Goal: Complete application form: Complete application form

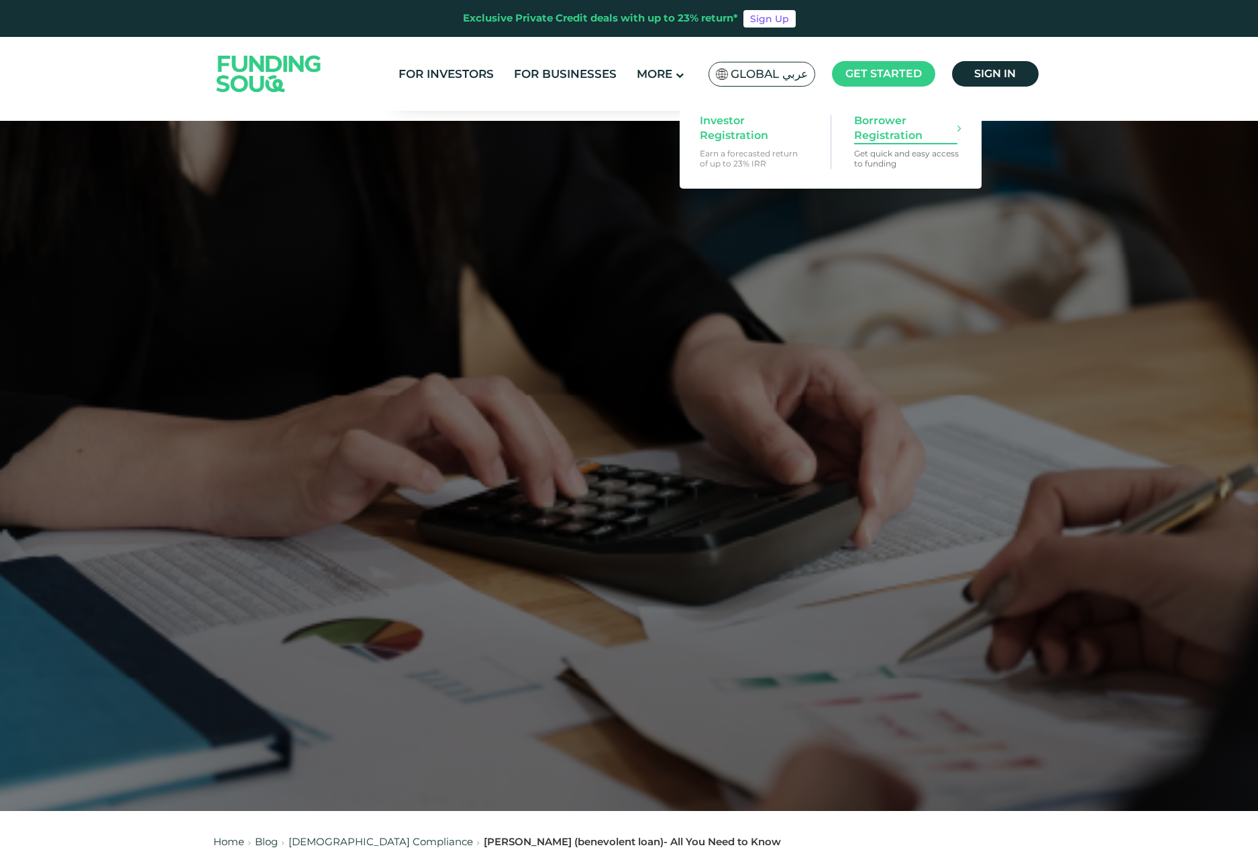
click at [883, 139] on span "Borrower Registration" at bounding box center [905, 128] width 103 height 30
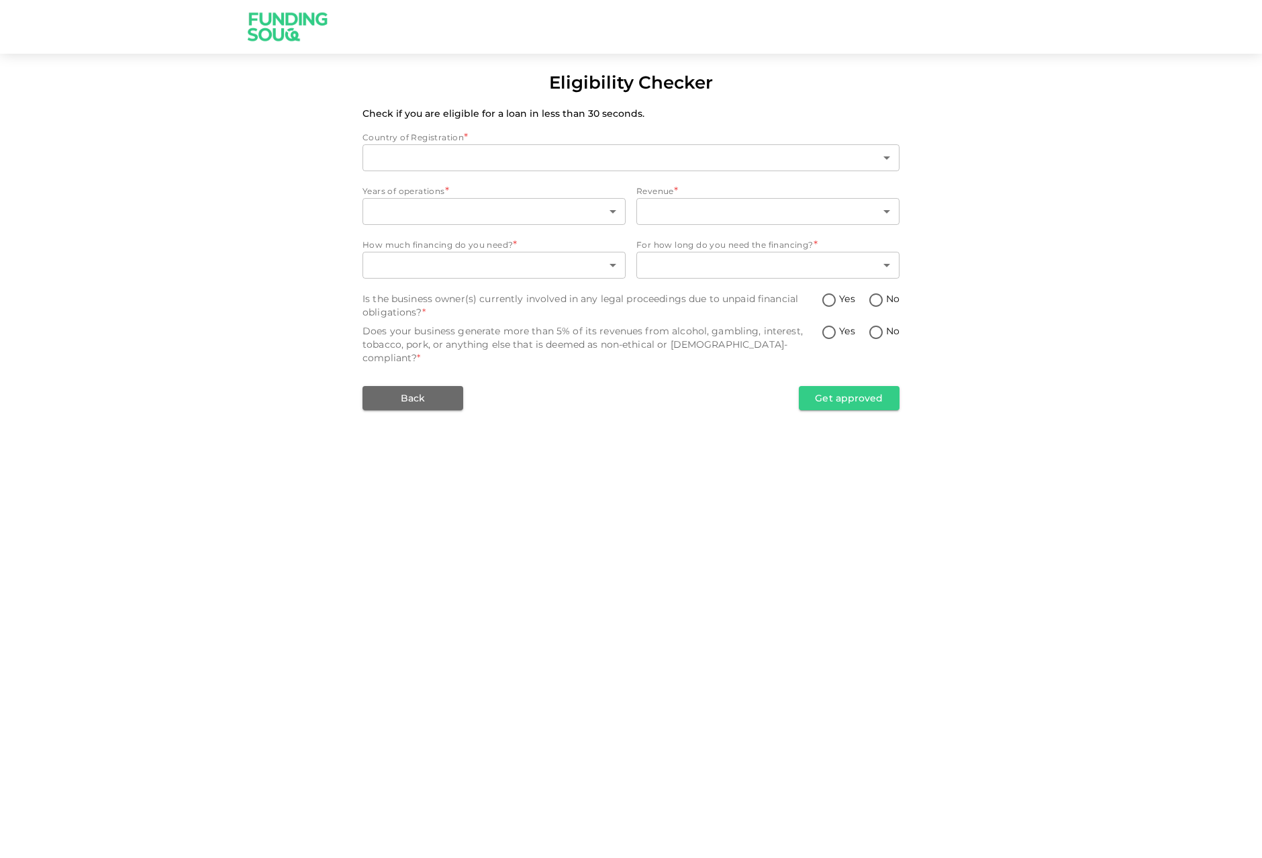
type input "1"
click at [556, 201] on body "Eligibility Checker Check if you are eligible for a loan in less than 30 second…" at bounding box center [631, 429] width 1262 height 858
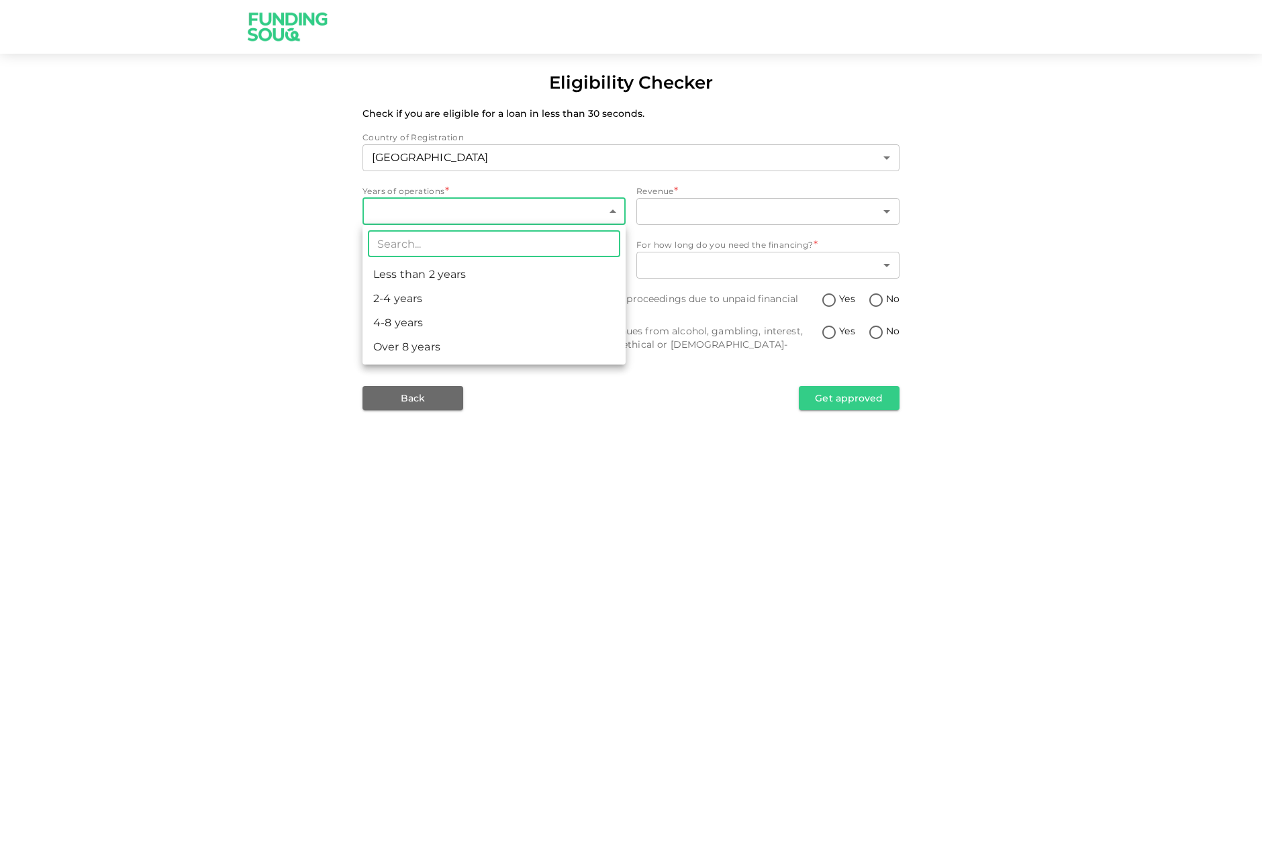
click at [472, 278] on li "Less than 2 years" at bounding box center [493, 274] width 263 height 24
type input "1"
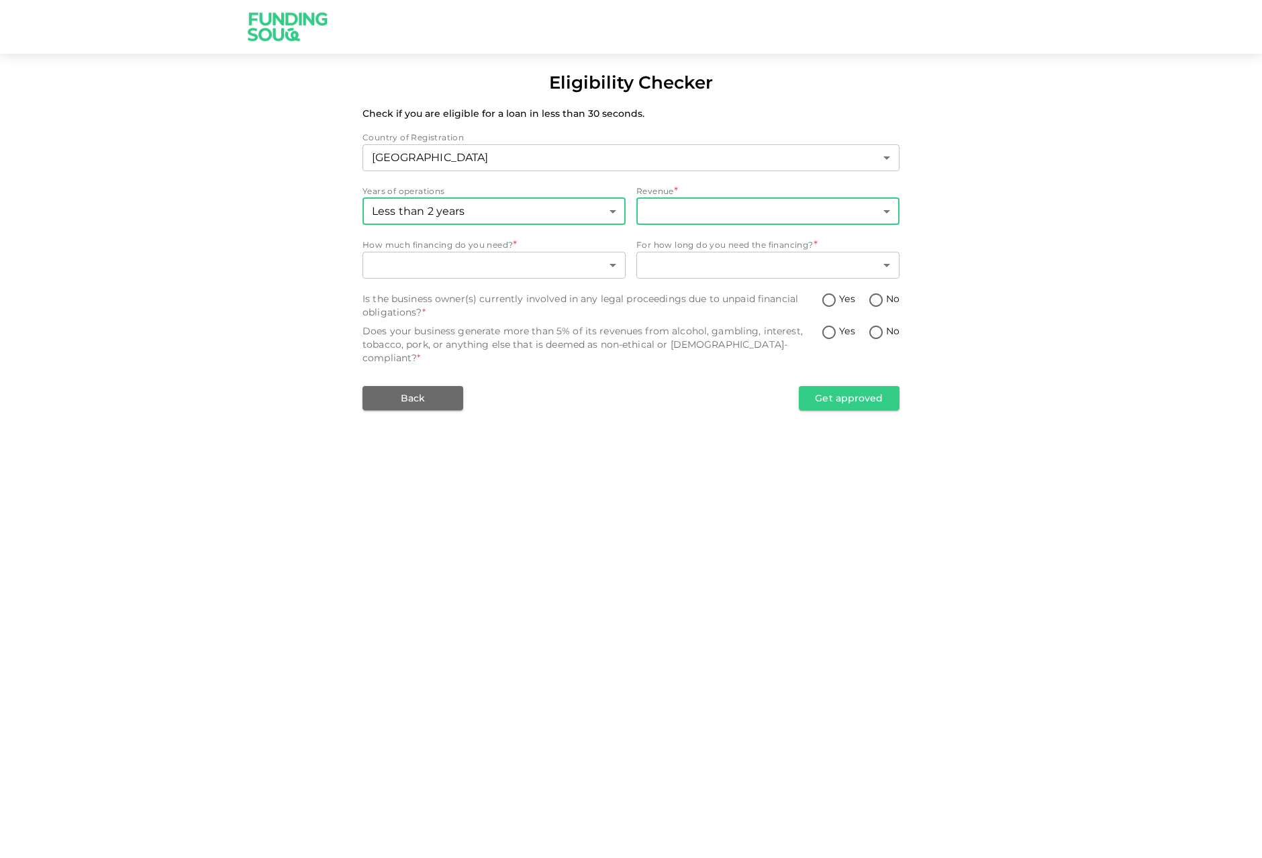
click at [704, 214] on body "Eligibility Checker Check if you are eligible for a loan in less than 30 second…" at bounding box center [631, 429] width 1262 height 858
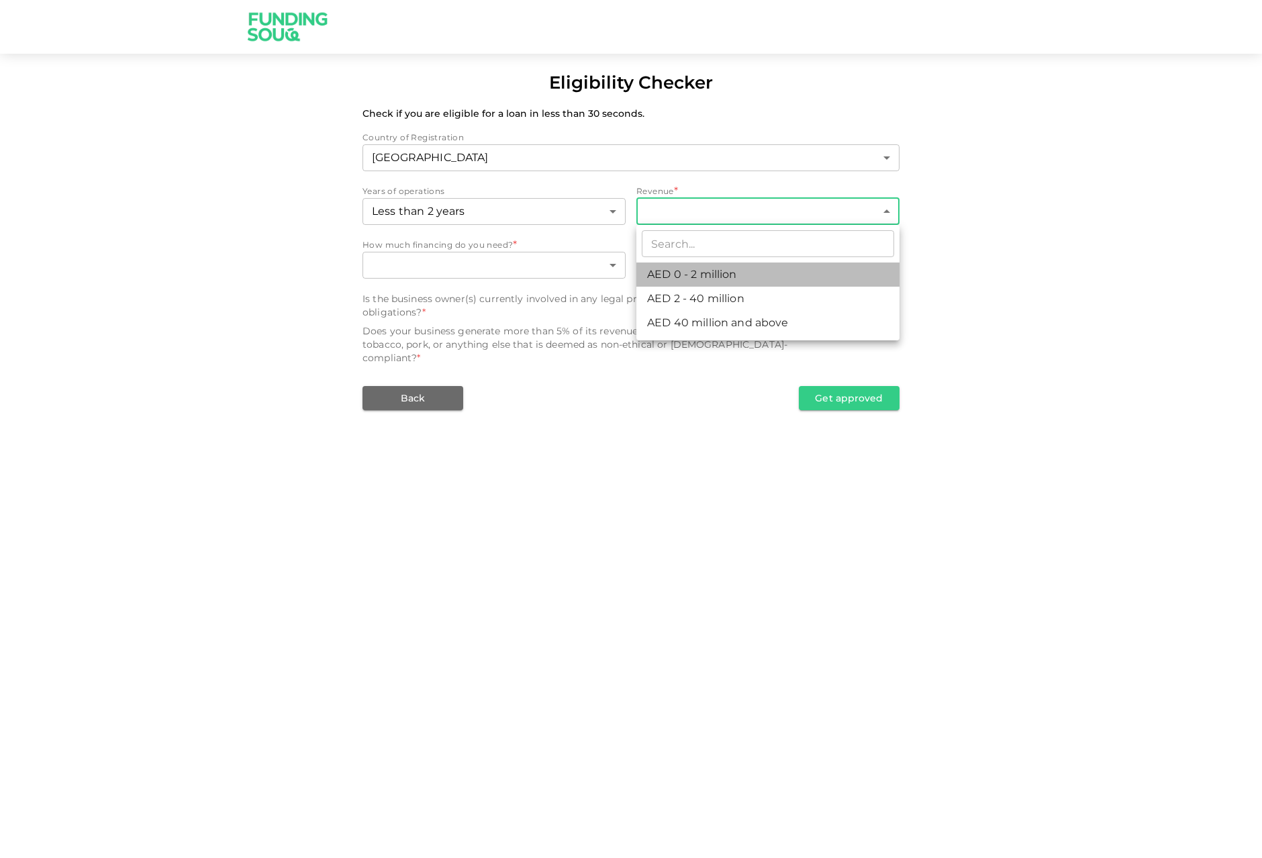
click at [687, 275] on li "AED 0 - 2 million" at bounding box center [767, 274] width 263 height 24
type input "1"
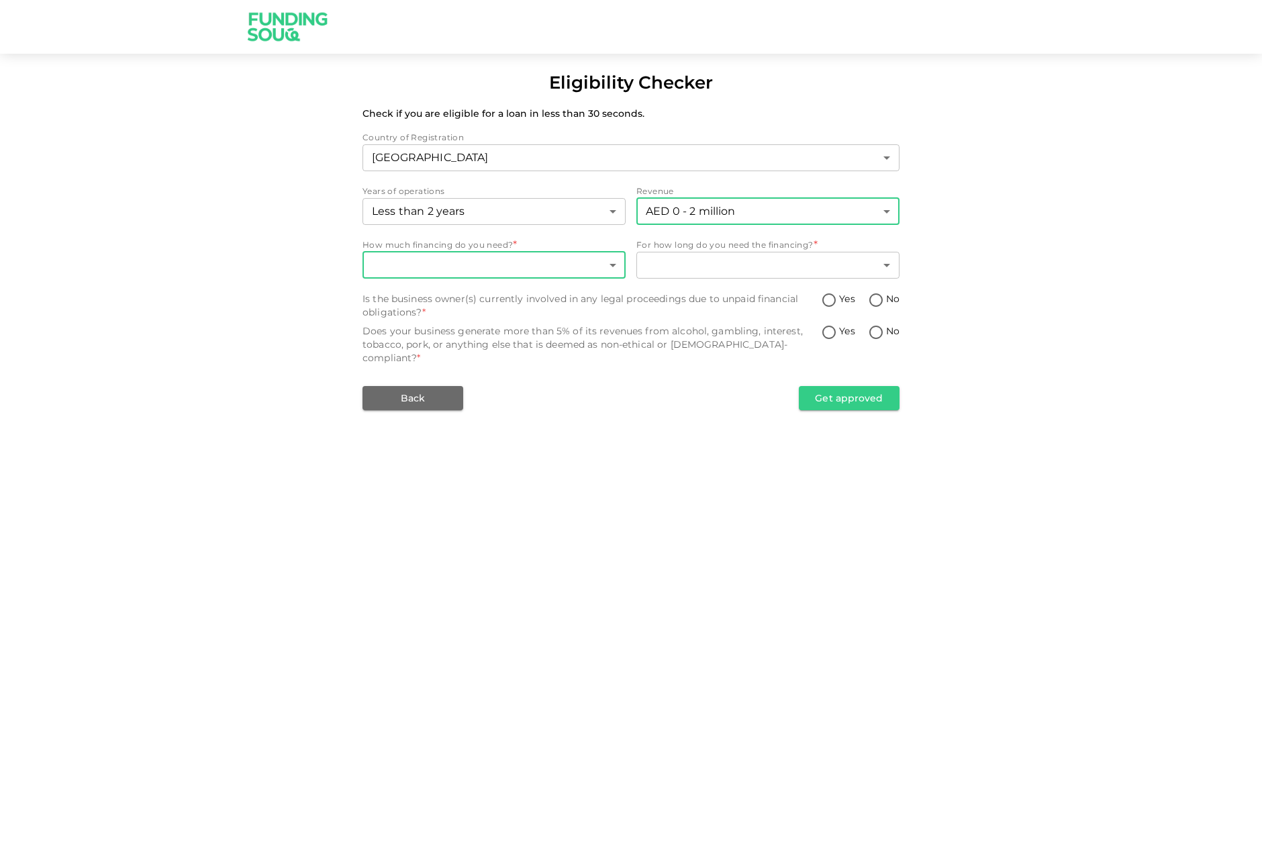
click at [519, 260] on body "Eligibility Checker Check if you are eligible for a loan in less than 30 second…" at bounding box center [631, 429] width 1262 height 858
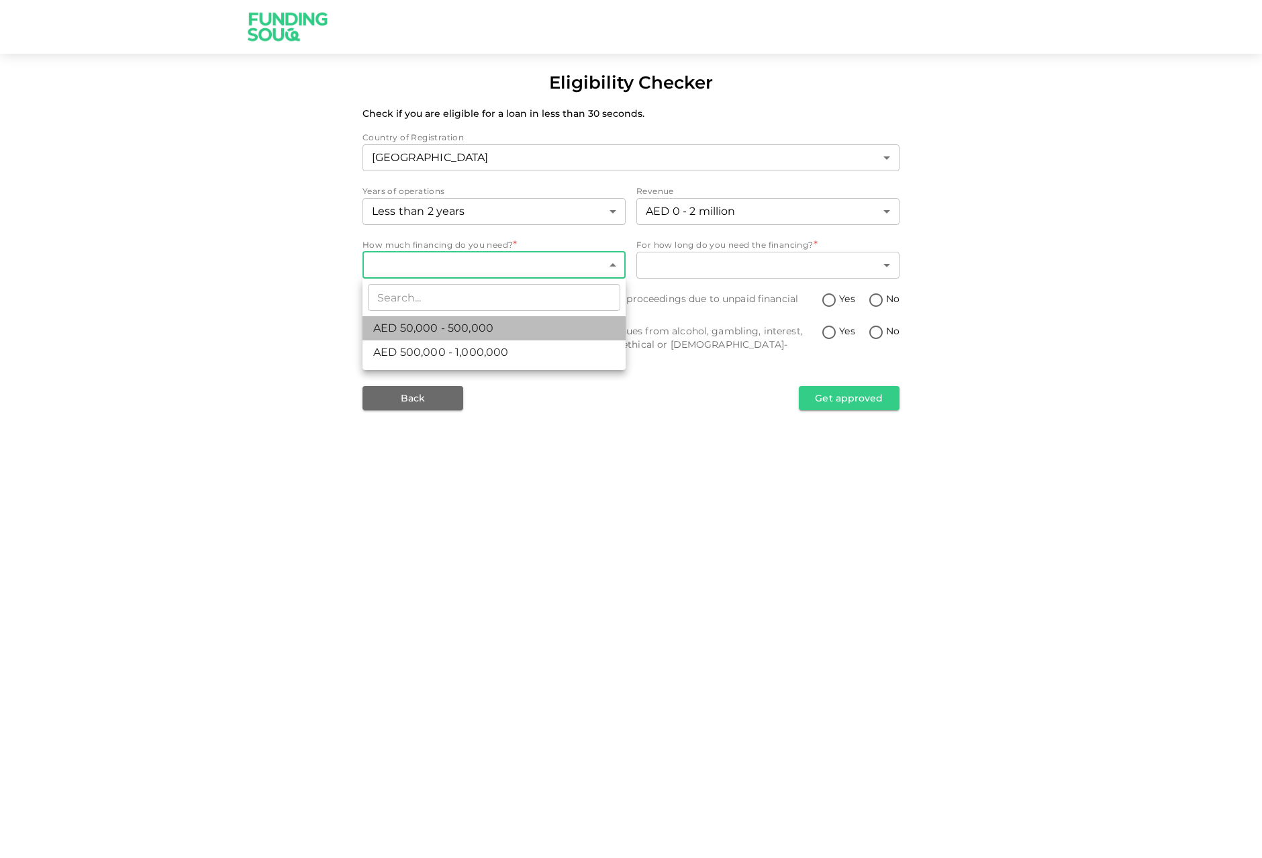
click at [408, 322] on span "AED 50,000 - 500,000" at bounding box center [433, 328] width 120 height 16
type input "1"
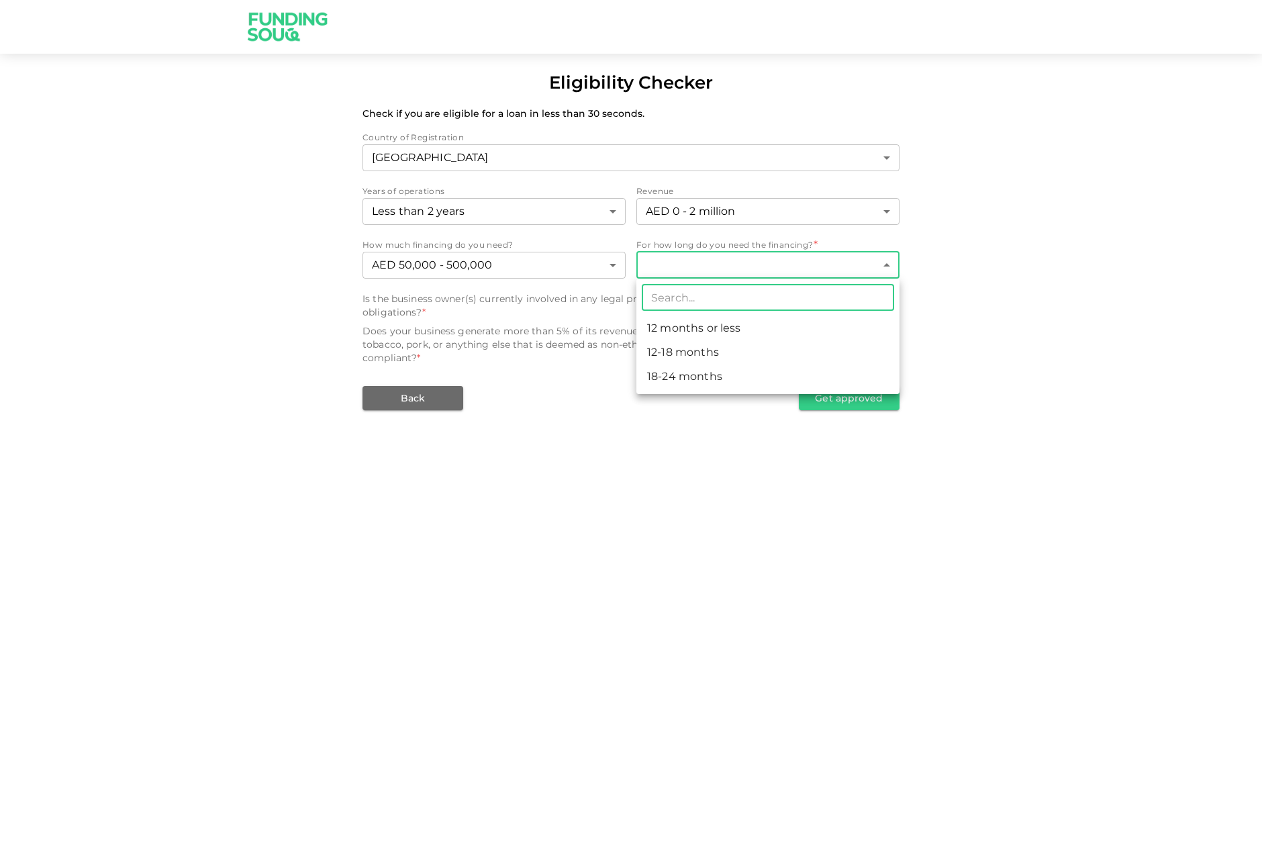
click at [730, 270] on body "Eligibility Checker Check if you are eligible for a loan in less than 30 second…" at bounding box center [631, 429] width 1262 height 858
click at [673, 340] on li "12 months or less" at bounding box center [767, 328] width 263 height 24
type input "1"
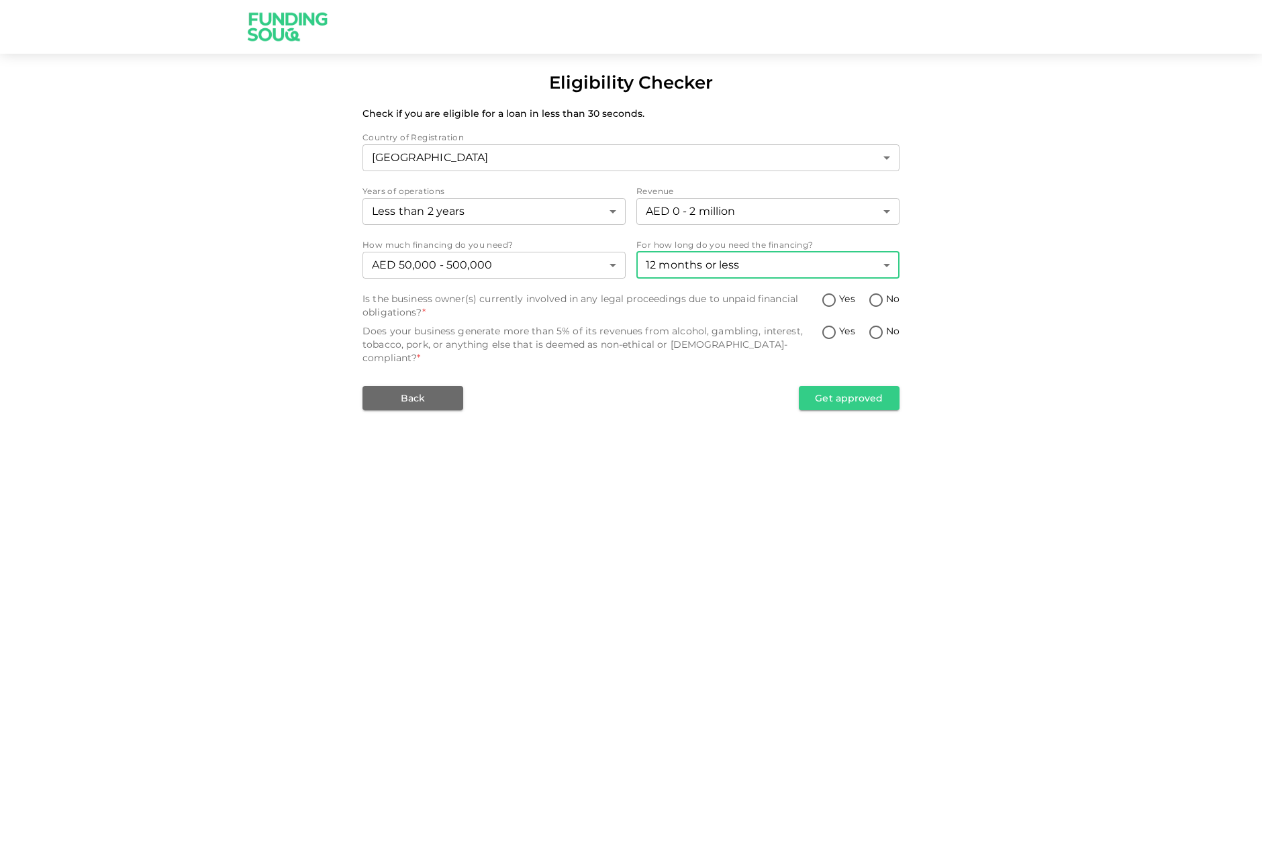
click at [876, 299] on input "No" at bounding box center [876, 301] width 20 height 18
radio input "true"
click at [878, 332] on input "No" at bounding box center [876, 333] width 20 height 18
radio input "true"
click at [848, 388] on button "Get approved" at bounding box center [849, 398] width 101 height 24
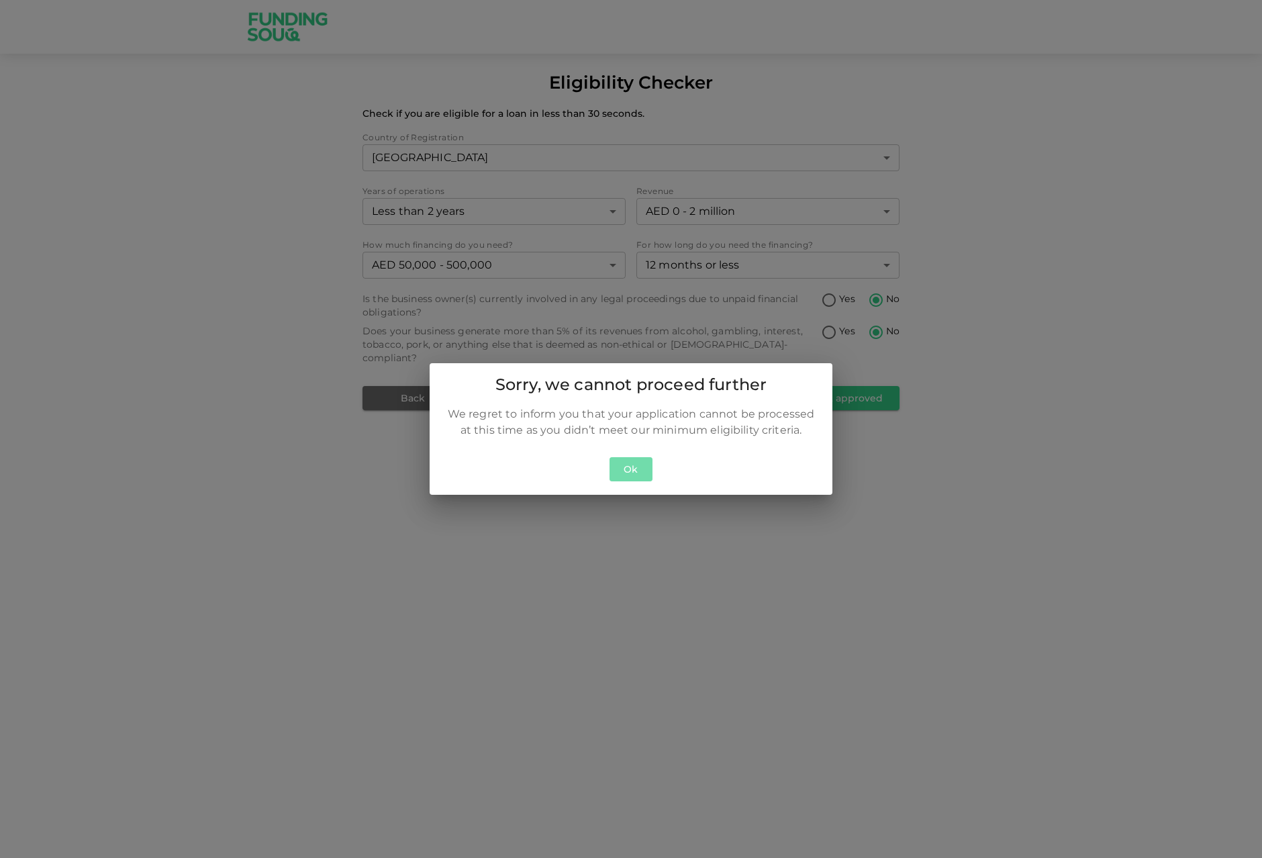
click at [627, 468] on button "Ok" at bounding box center [630, 469] width 43 height 25
